Goal: Information Seeking & Learning: Learn about a topic

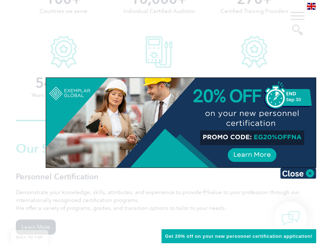
scroll to position [383, 0]
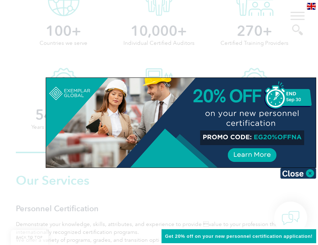
click at [247, 27] on div at bounding box center [159, 122] width 318 height 245
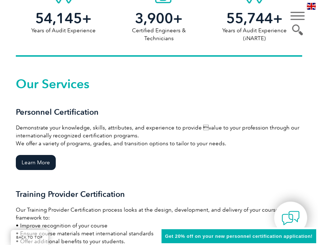
scroll to position [479, 0]
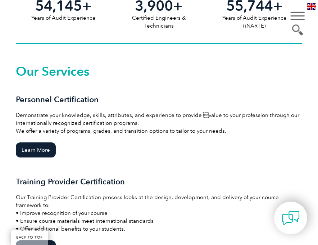
scroll to position [491, 0]
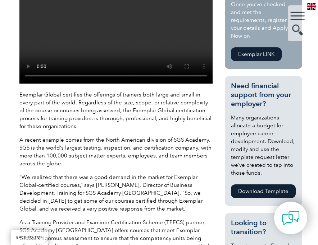
scroll to position [256, 0]
